Goal: Information Seeking & Learning: Learn about a topic

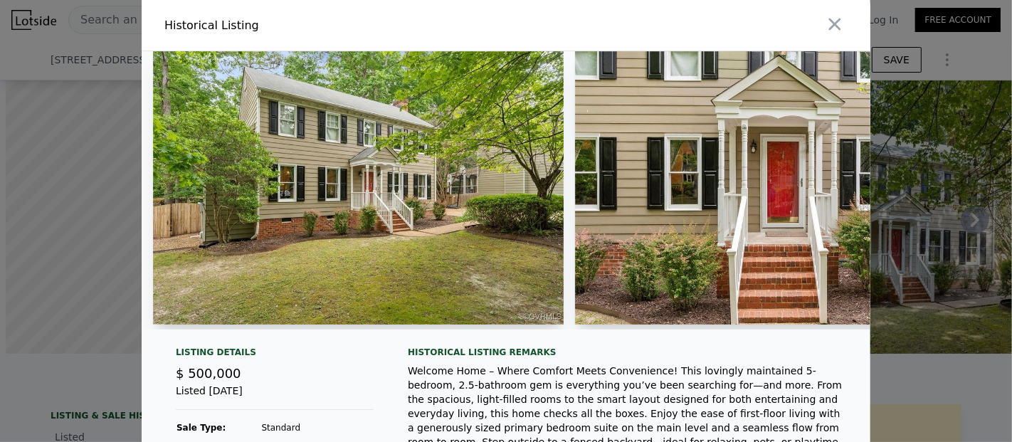
scroll to position [0, 10838]
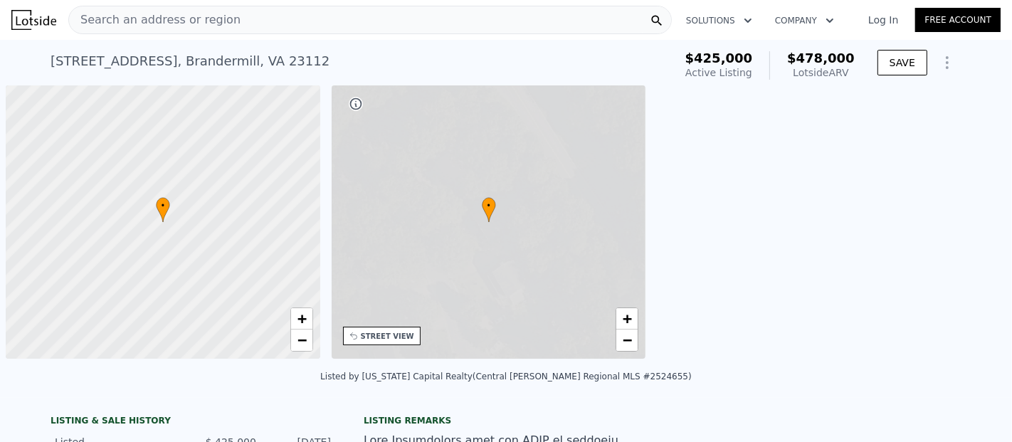
scroll to position [0, 6]
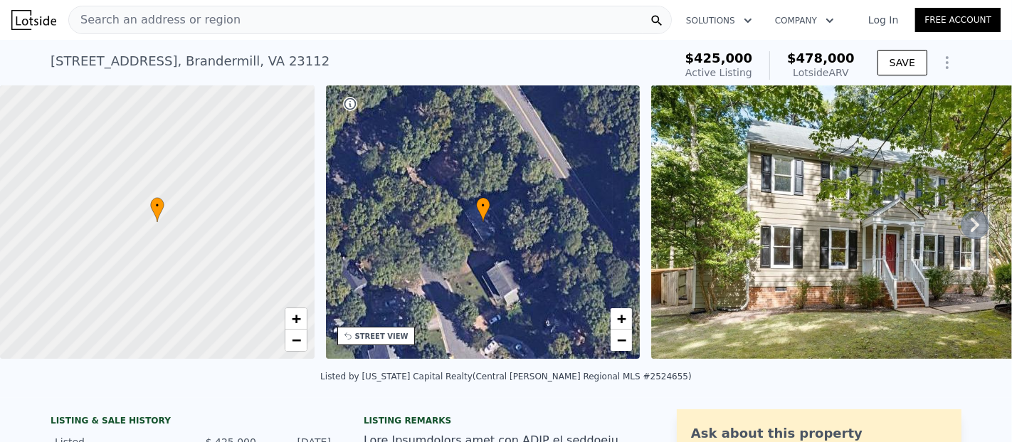
click at [192, 25] on span "Search an address or region" at bounding box center [155, 19] width 172 height 17
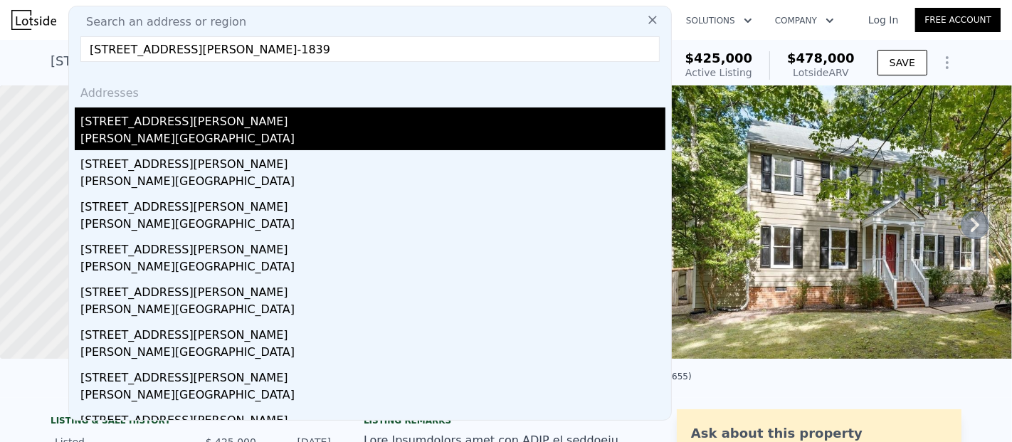
type input "[STREET_ADDRESS][PERSON_NAME]-1839"
click at [181, 122] on div "[STREET_ADDRESS][PERSON_NAME]" at bounding box center [372, 118] width 585 height 23
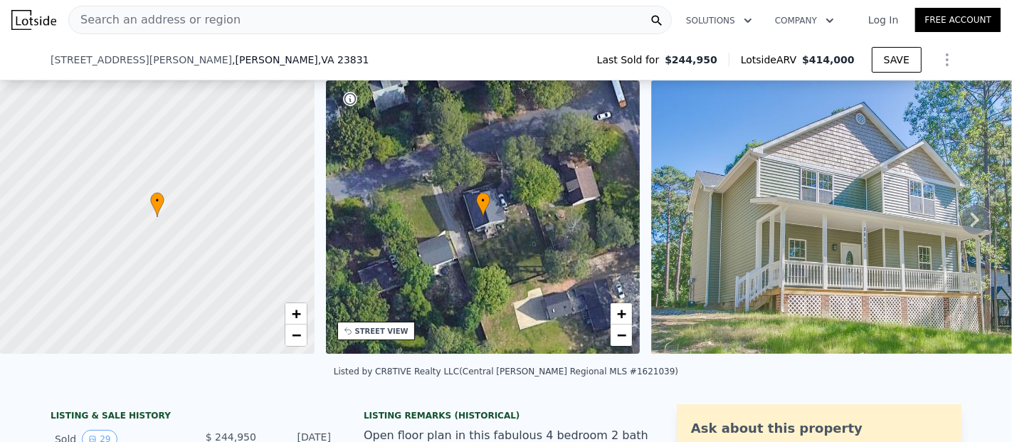
scroll to position [258, 0]
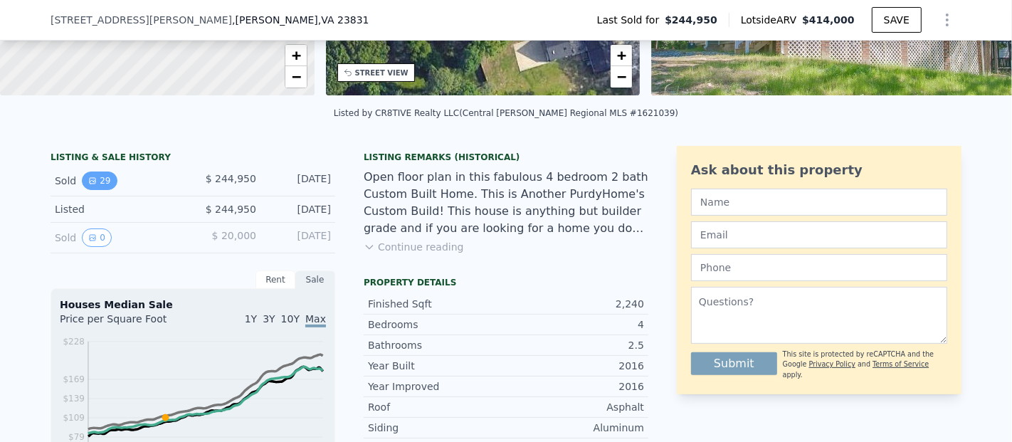
click at [98, 188] on button "29" at bounding box center [99, 181] width 35 height 19
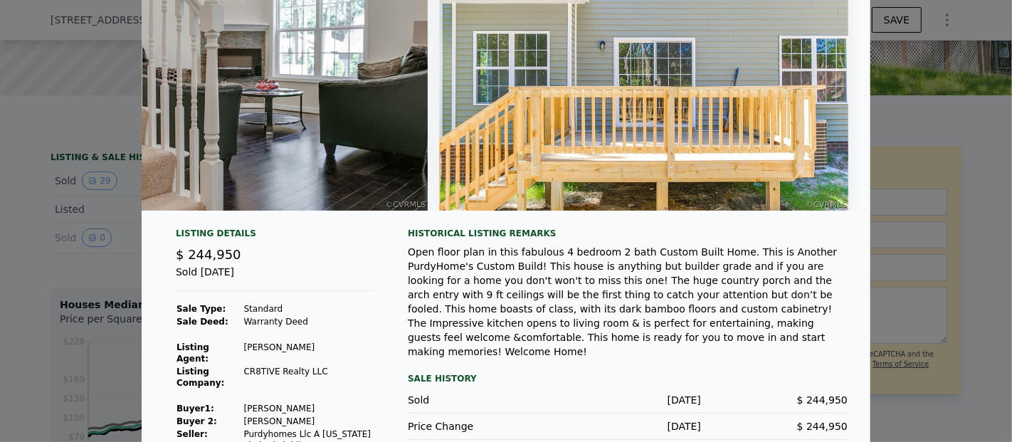
scroll to position [145, 0]
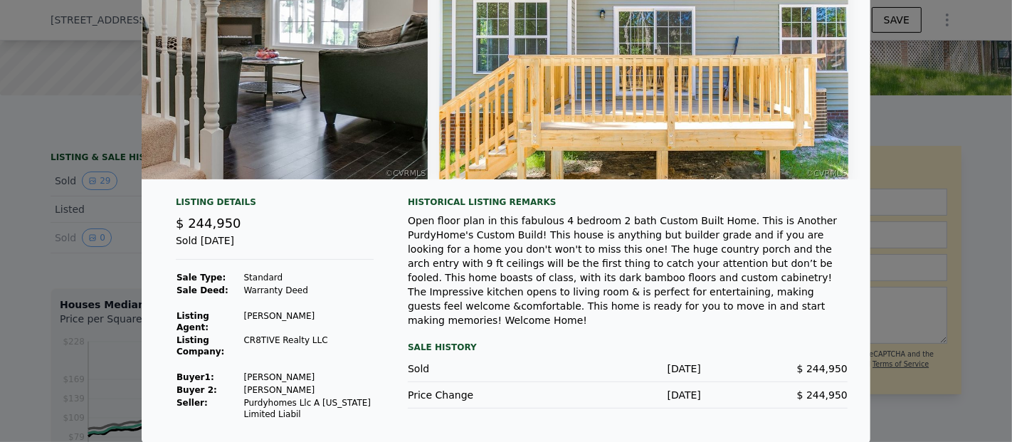
click at [75, 251] on div at bounding box center [506, 221] width 1012 height 442
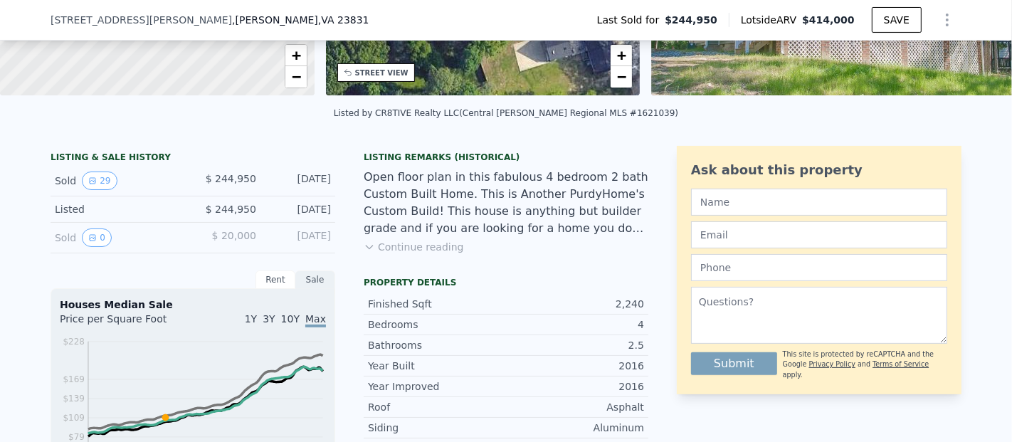
click at [367, 253] on icon at bounding box center [369, 246] width 11 height 11
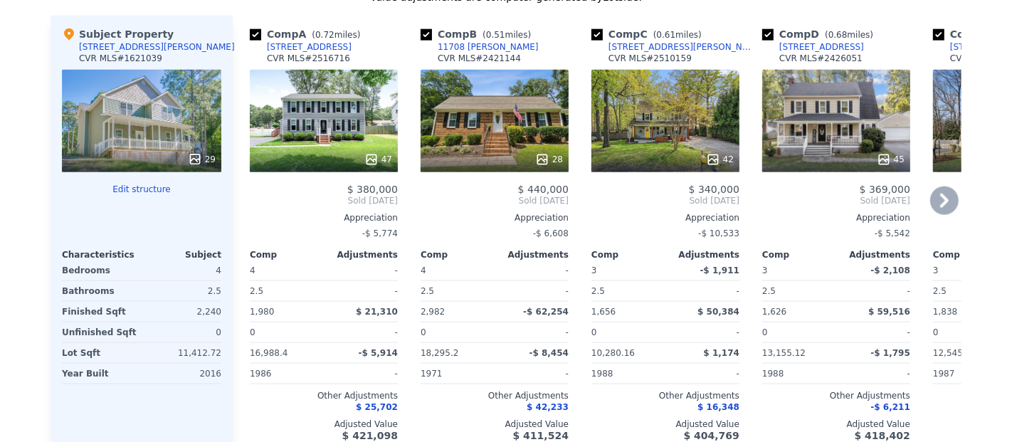
scroll to position [0, 0]
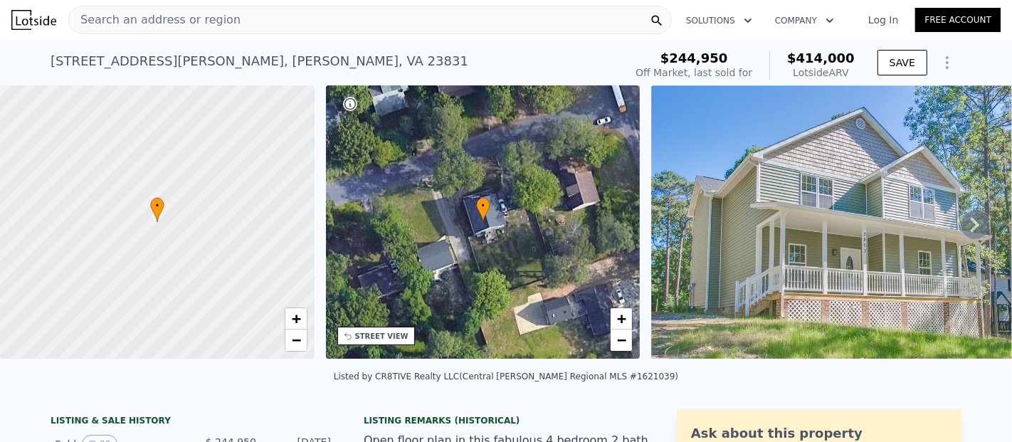
click at [286, 21] on div "Search an address or region" at bounding box center [370, 20] width 604 height 28
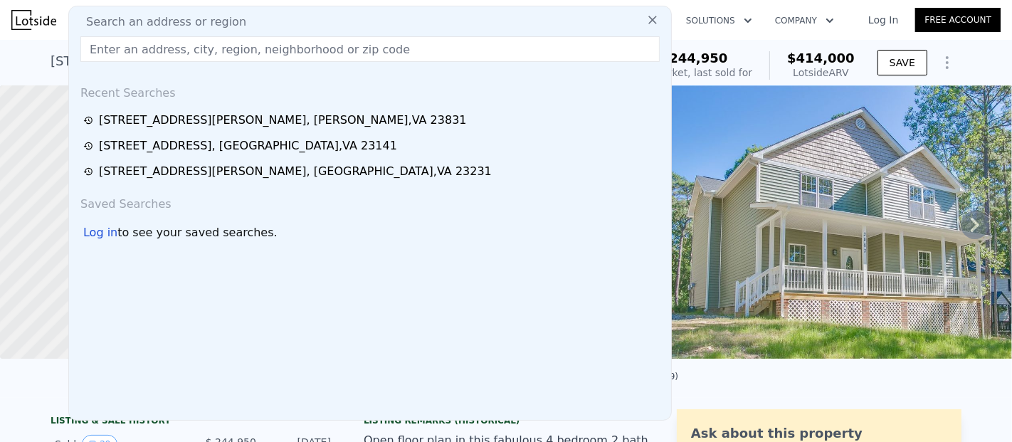
click at [248, 48] on input "text" at bounding box center [369, 49] width 579 height 26
paste input "[STREET_ADDRESS]"
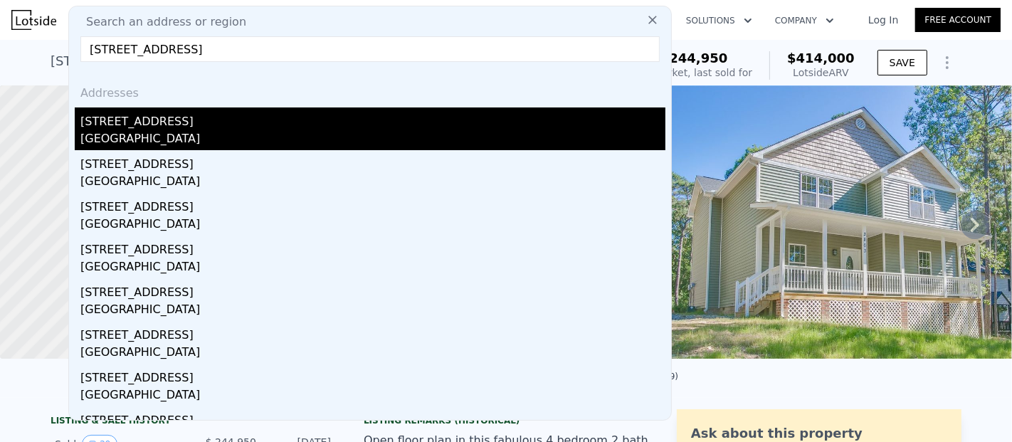
type input "[STREET_ADDRESS]"
click at [234, 115] on div "[STREET_ADDRESS]" at bounding box center [372, 118] width 585 height 23
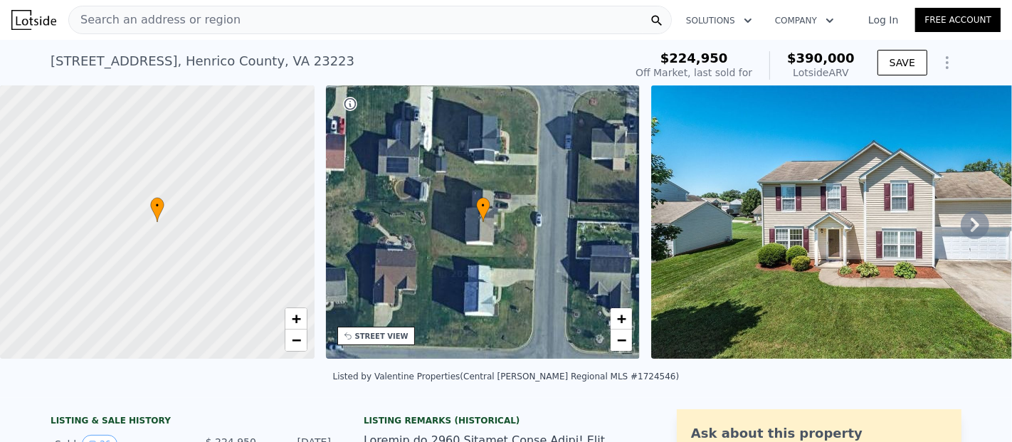
click at [961, 230] on icon at bounding box center [975, 225] width 28 height 28
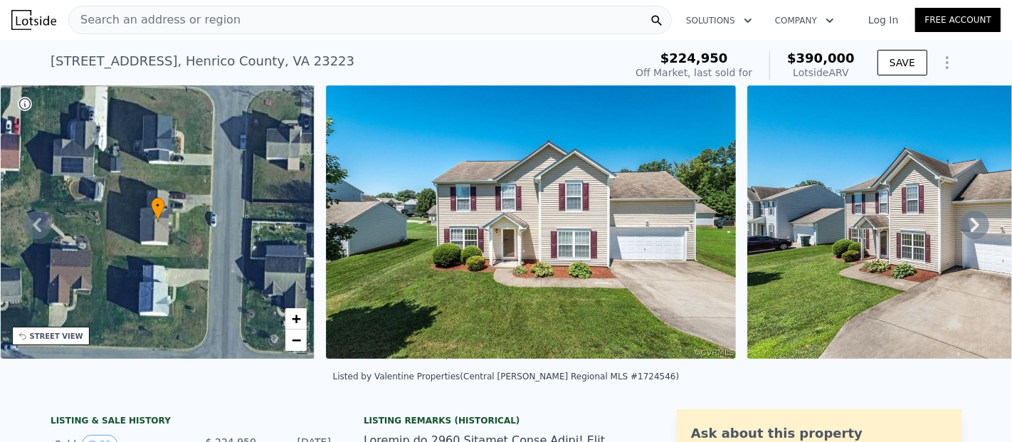
click at [961, 229] on icon at bounding box center [975, 225] width 28 height 28
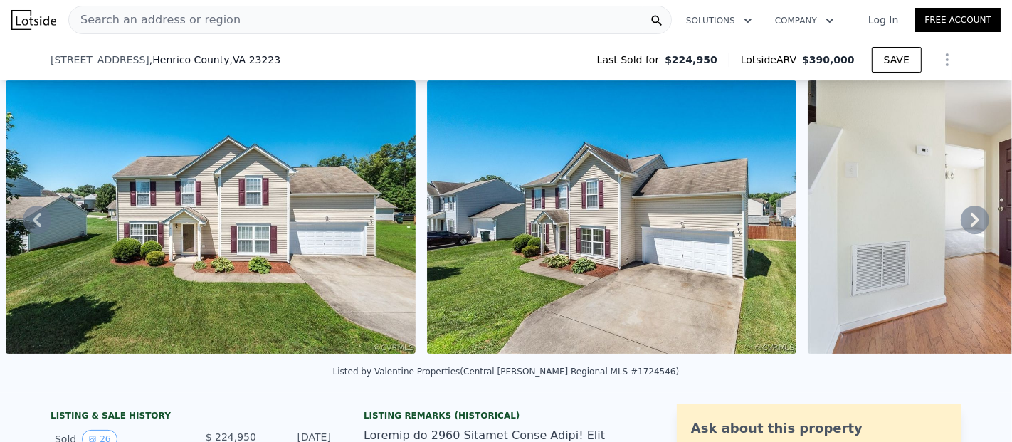
scroll to position [522, 0]
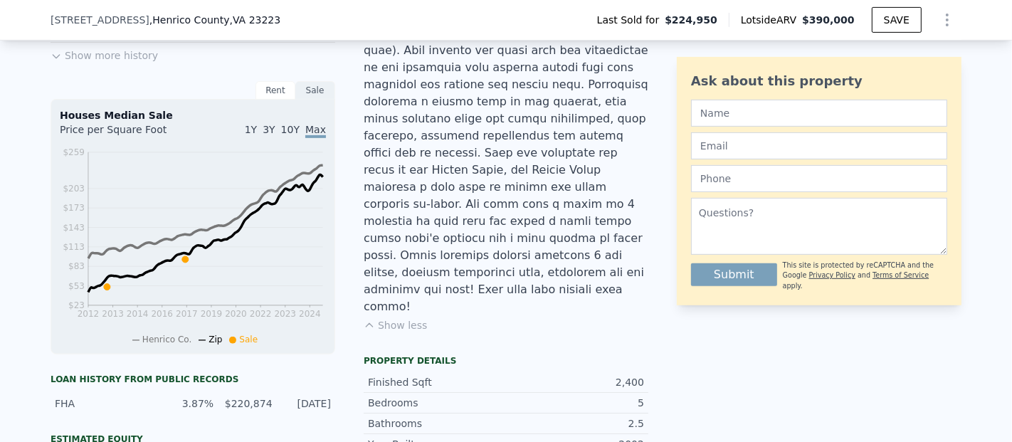
click at [402, 318] on button "Show less" at bounding box center [395, 325] width 63 height 14
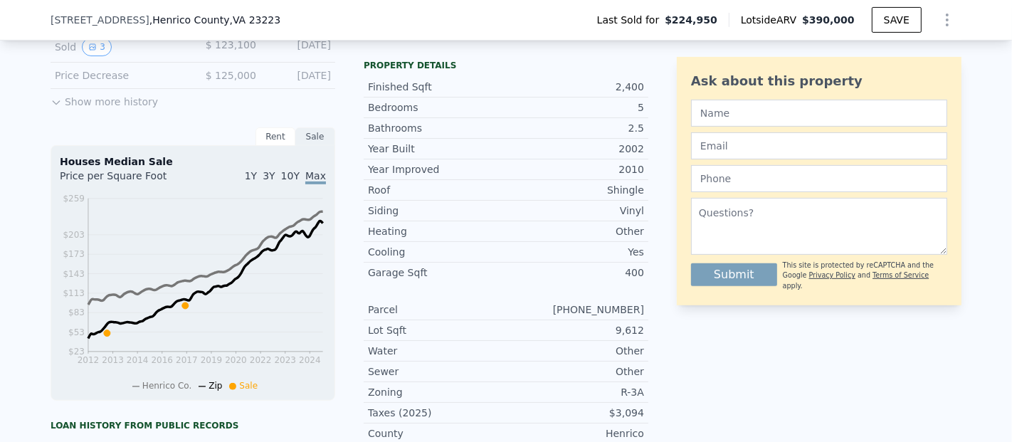
scroll to position [212, 0]
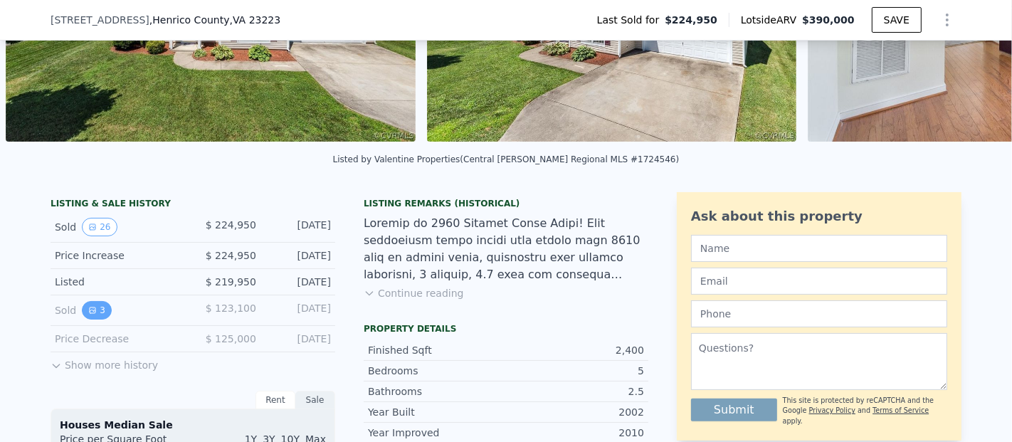
click at [98, 316] on button "3" at bounding box center [97, 310] width 30 height 19
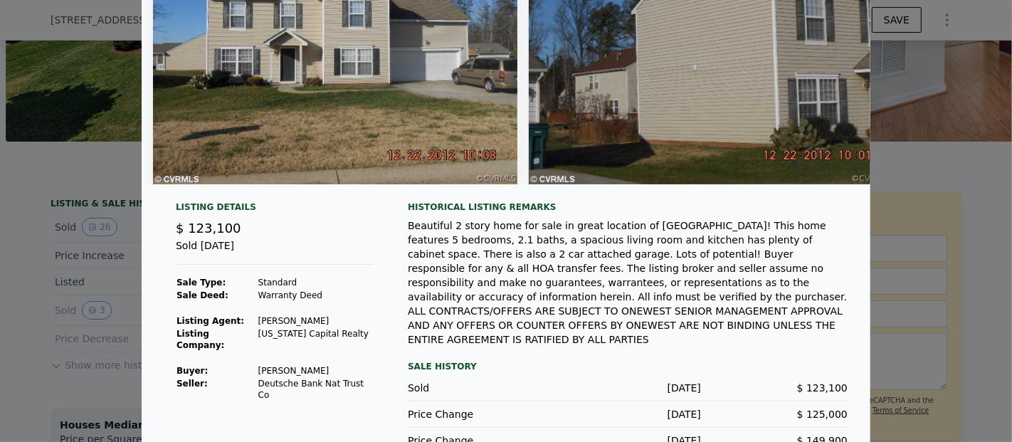
scroll to position [157, 0]
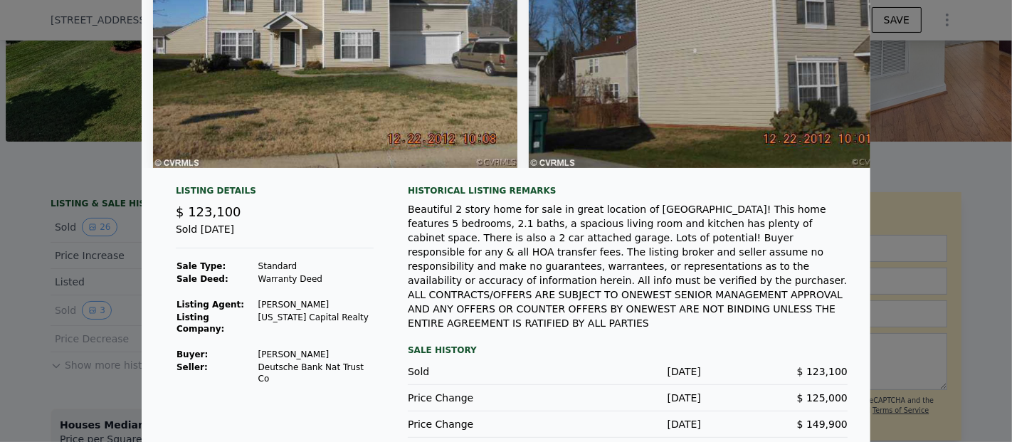
click at [61, 225] on div at bounding box center [506, 221] width 1012 height 442
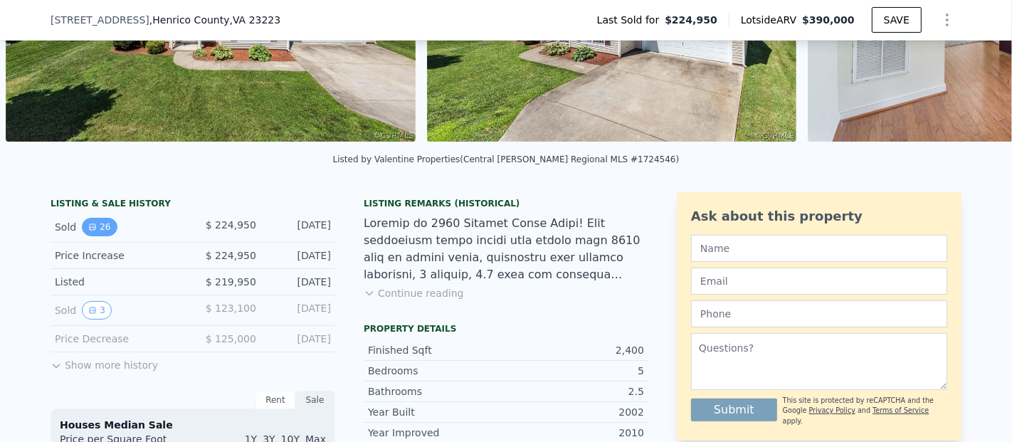
click at [95, 236] on button "26" at bounding box center [99, 227] width 35 height 19
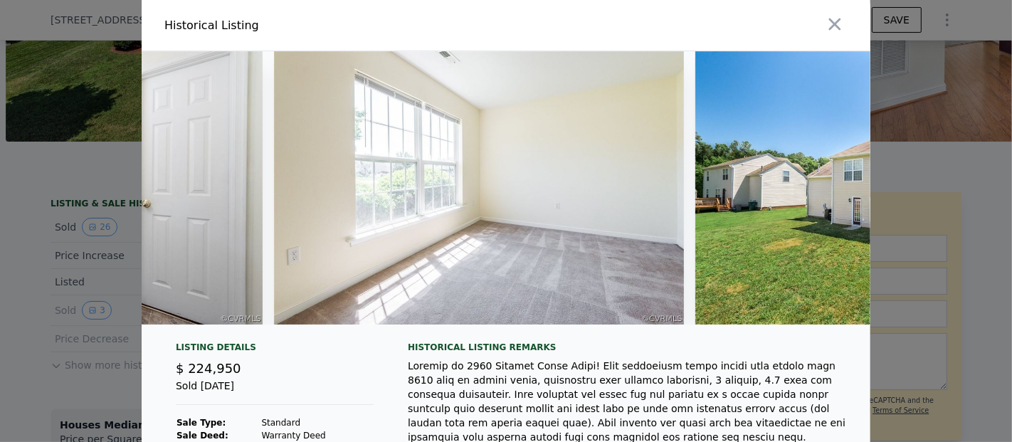
scroll to position [0, 9909]
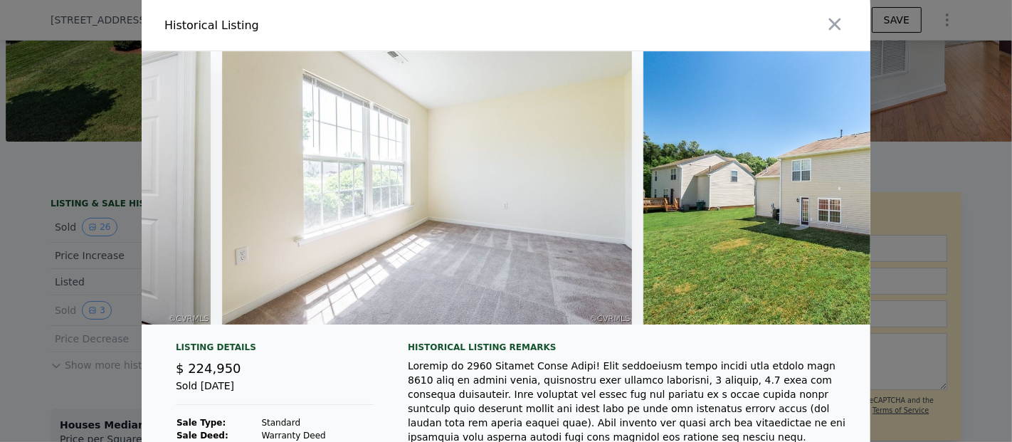
click at [829, 18] on icon "button" at bounding box center [835, 24] width 20 height 20
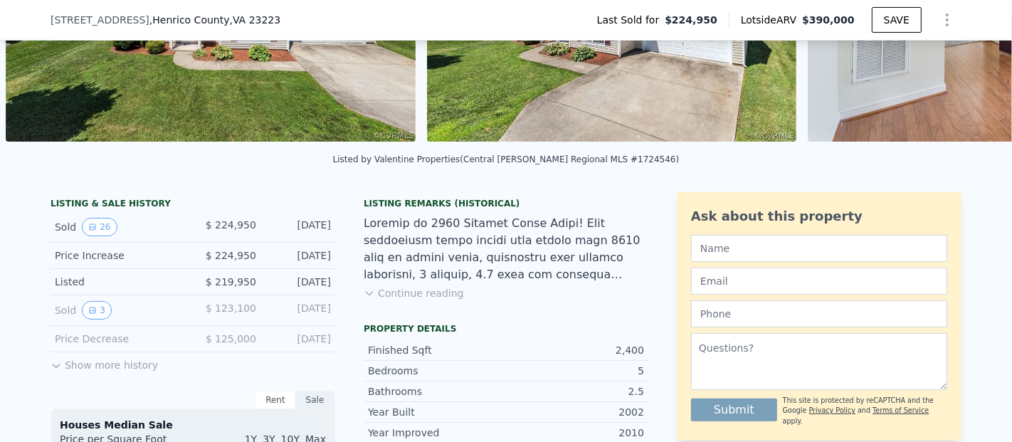
scroll to position [0, 0]
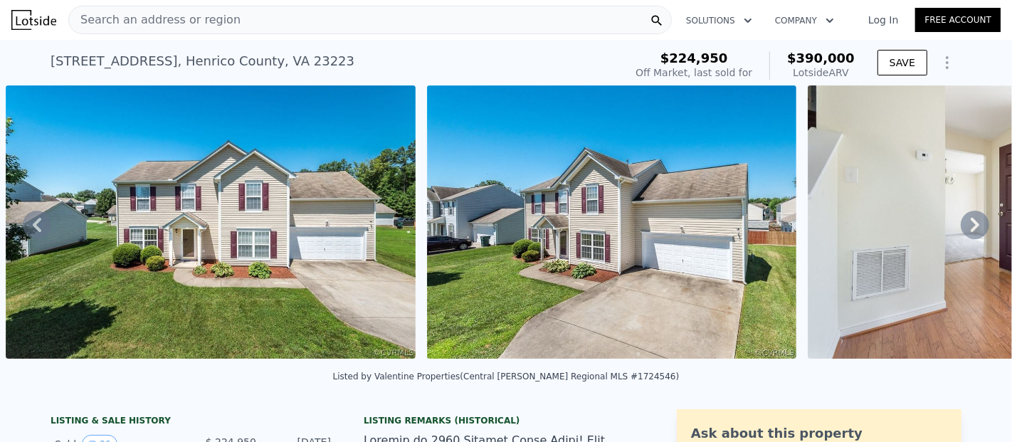
click at [540, 394] on div "Listed by Valentine Properties (Central [PERSON_NAME] Regional MLS #1724546)" at bounding box center [506, 381] width 1012 height 34
